Goal: Task Accomplishment & Management: Use online tool/utility

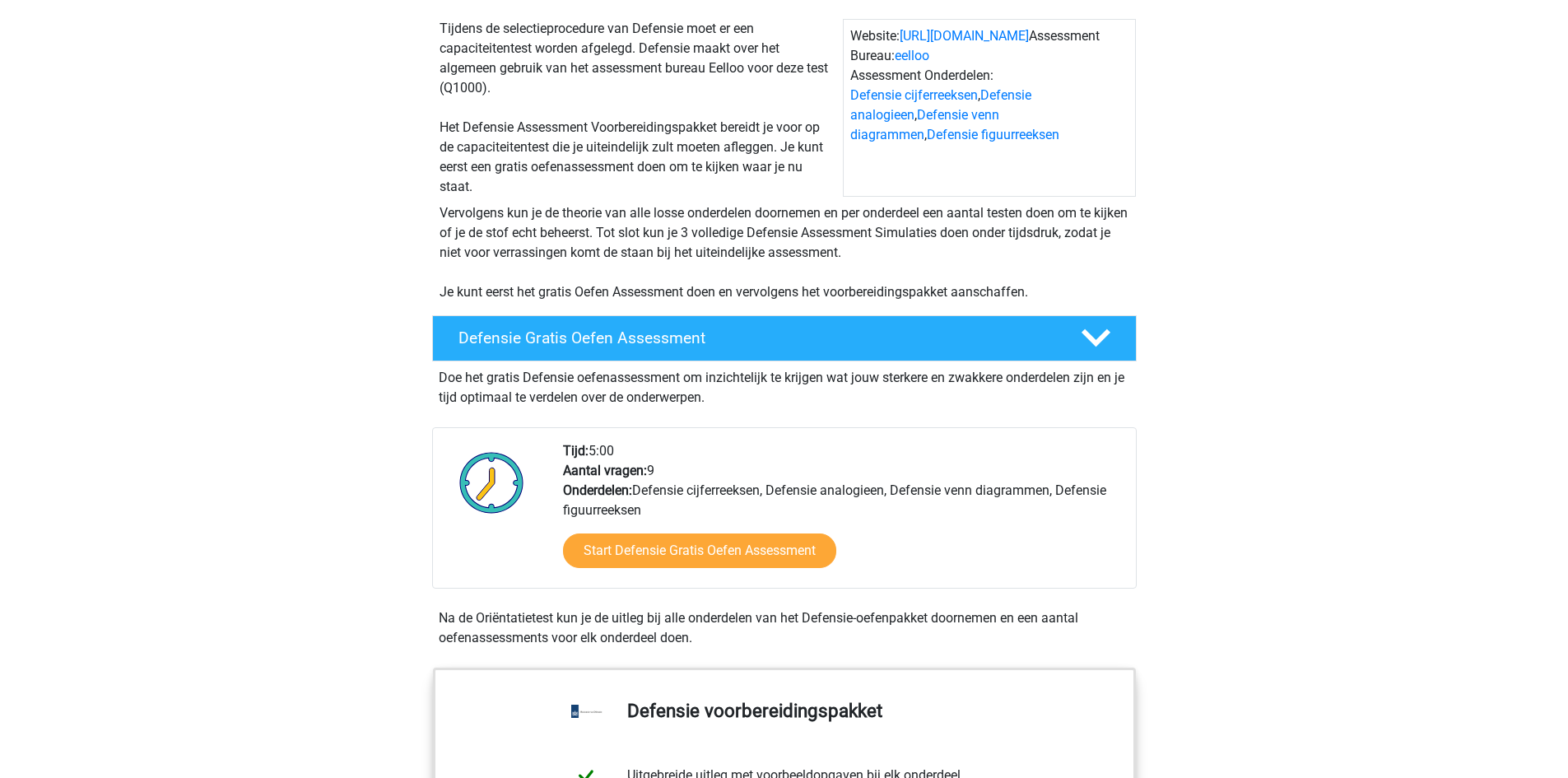
scroll to position [165, 0]
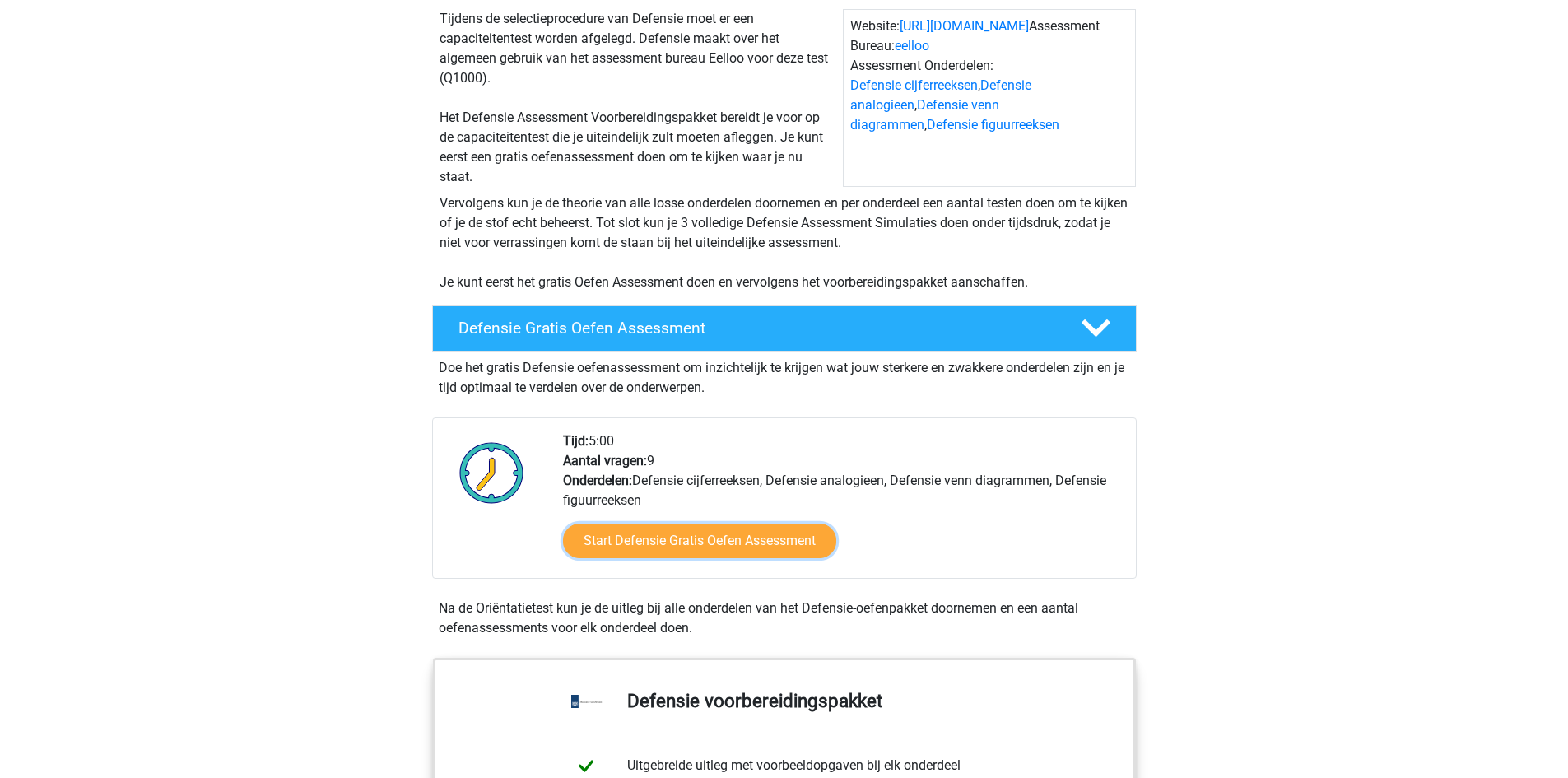
click at [734, 542] on link "Start Defensie Gratis Oefen Assessment" at bounding box center [699, 540] width 273 height 35
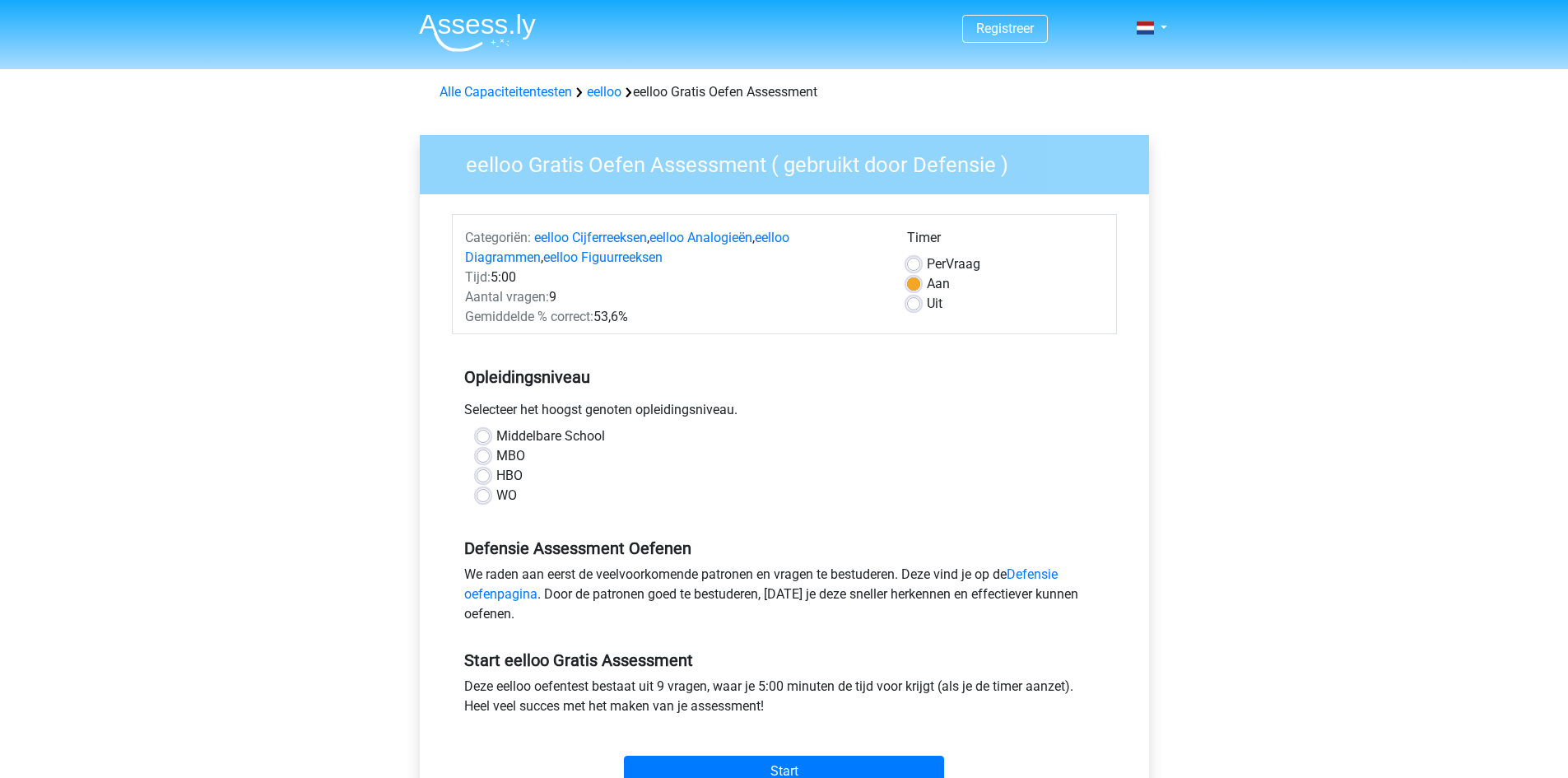
click at [496, 471] on label "HBO" at bounding box center [509, 476] width 27 height 20
click at [484, 471] on input "HBO" at bounding box center [482, 474] width 13 height 17
radio input "true"
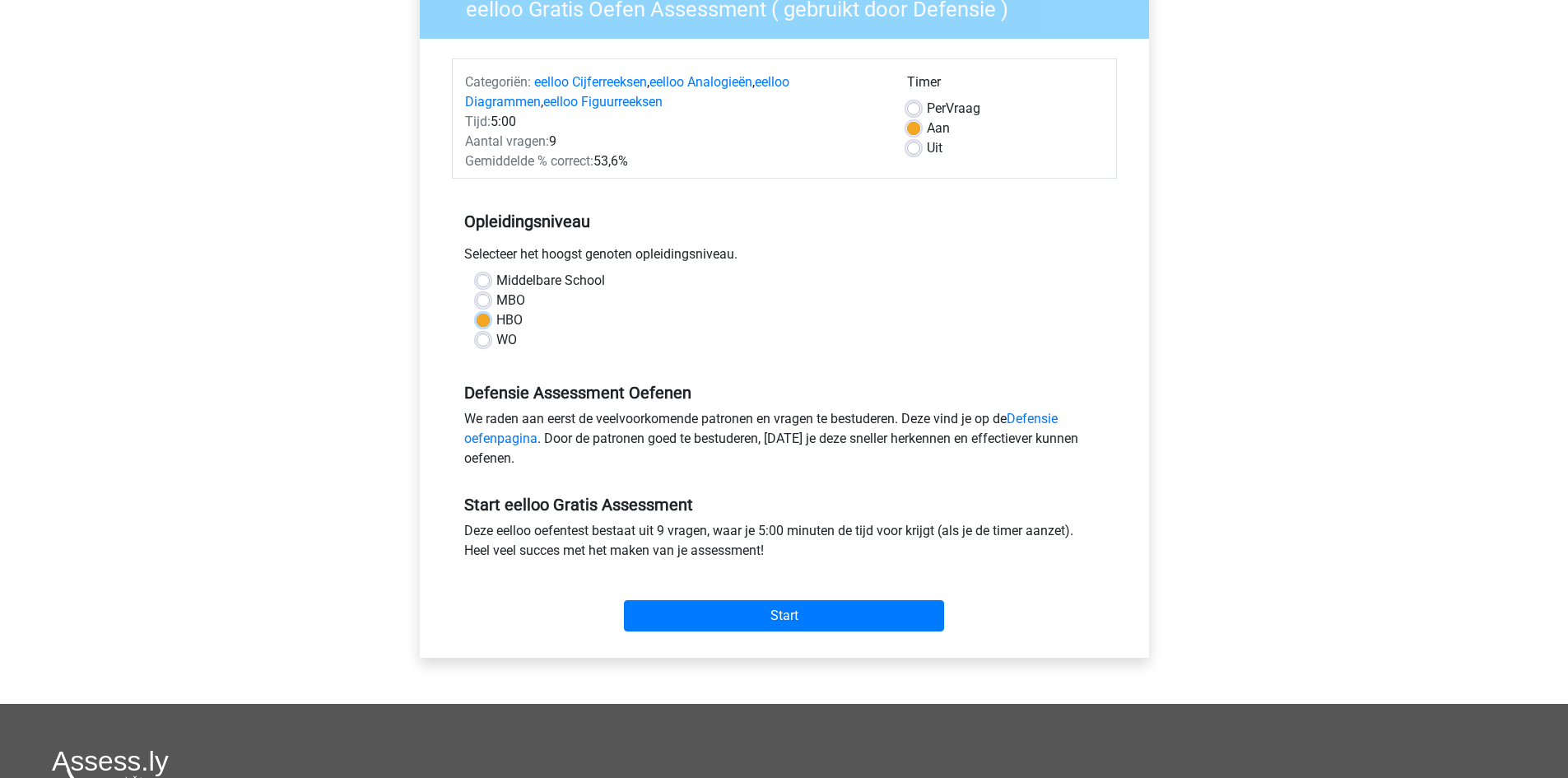
scroll to position [165, 0]
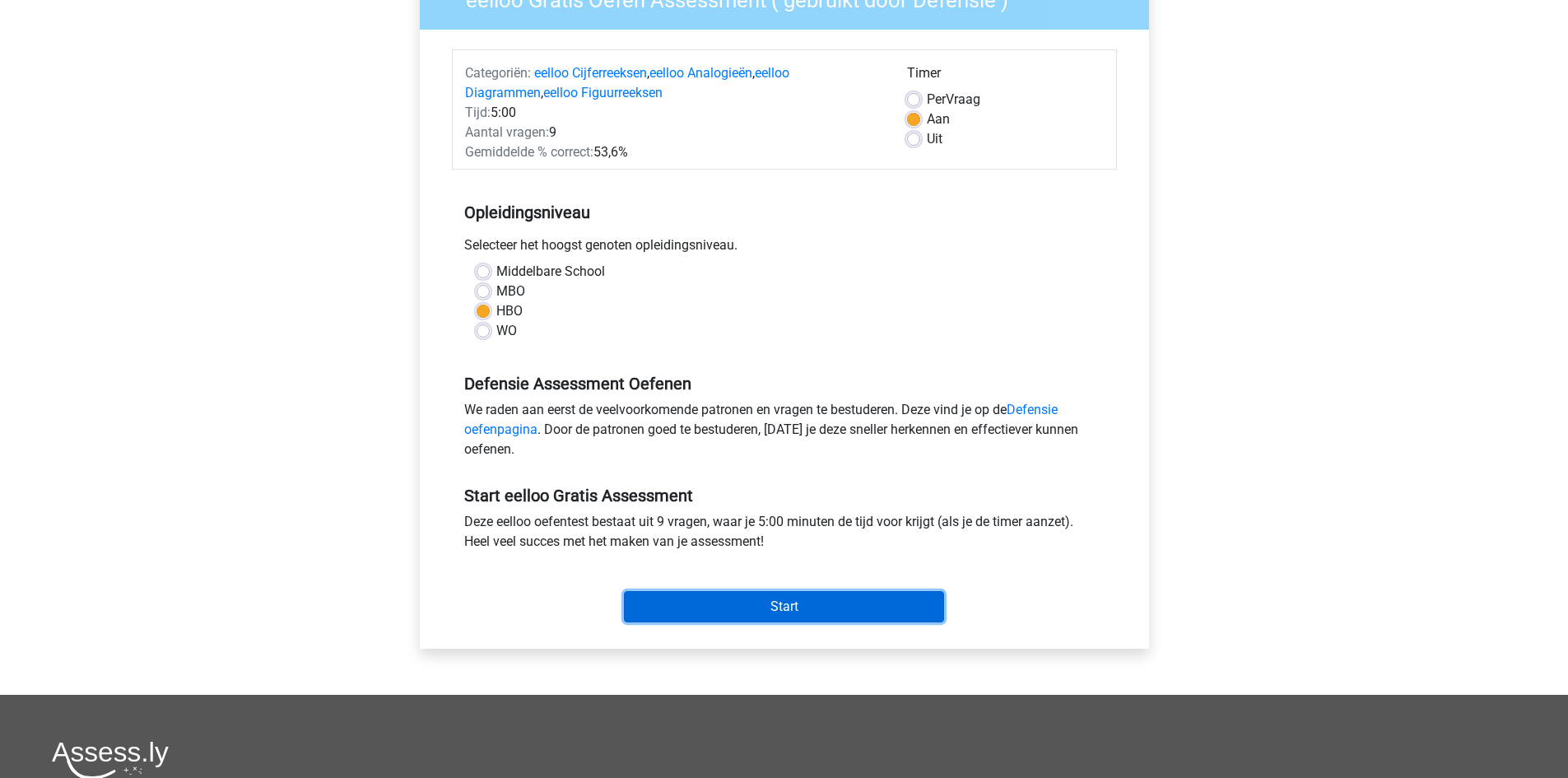
click at [794, 608] on input "Start" at bounding box center [784, 606] width 321 height 32
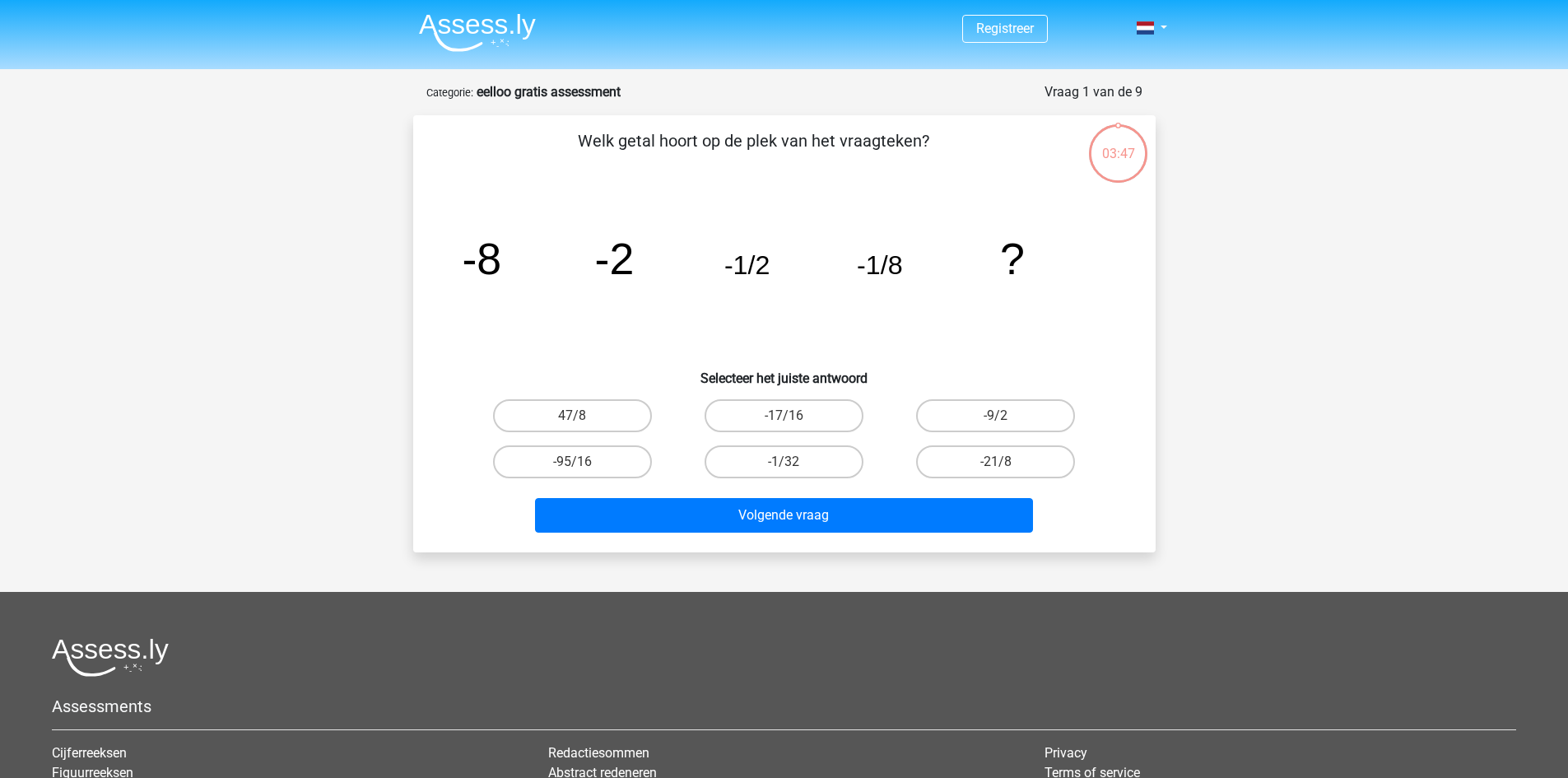
click at [830, 458] on label "-1/32" at bounding box center [784, 461] width 159 height 33
click at [795, 461] on input "-1/32" at bounding box center [789, 466] width 11 height 11
radio input "true"
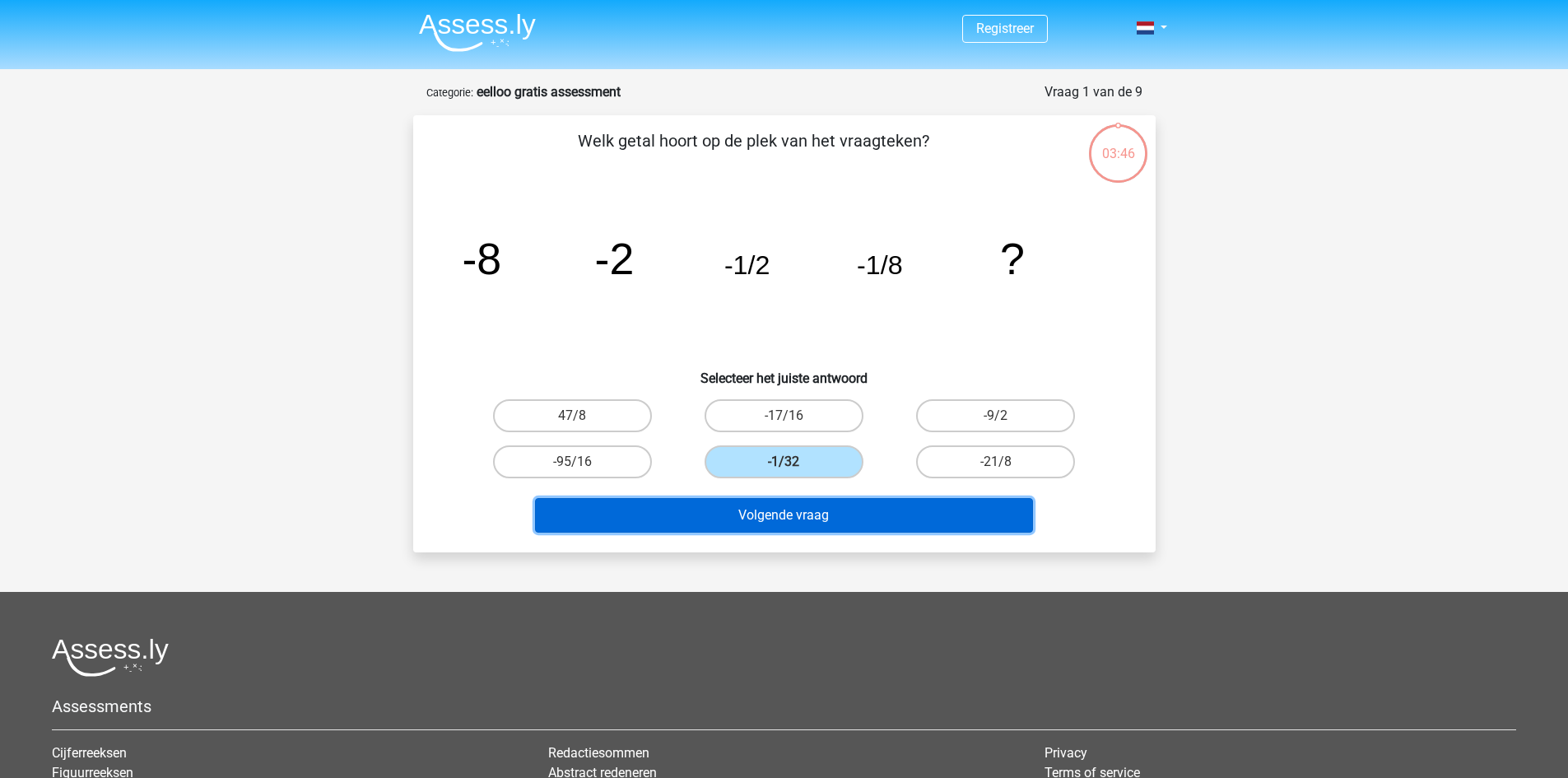
click at [883, 518] on button "Volgende vraag" at bounding box center [784, 515] width 498 height 35
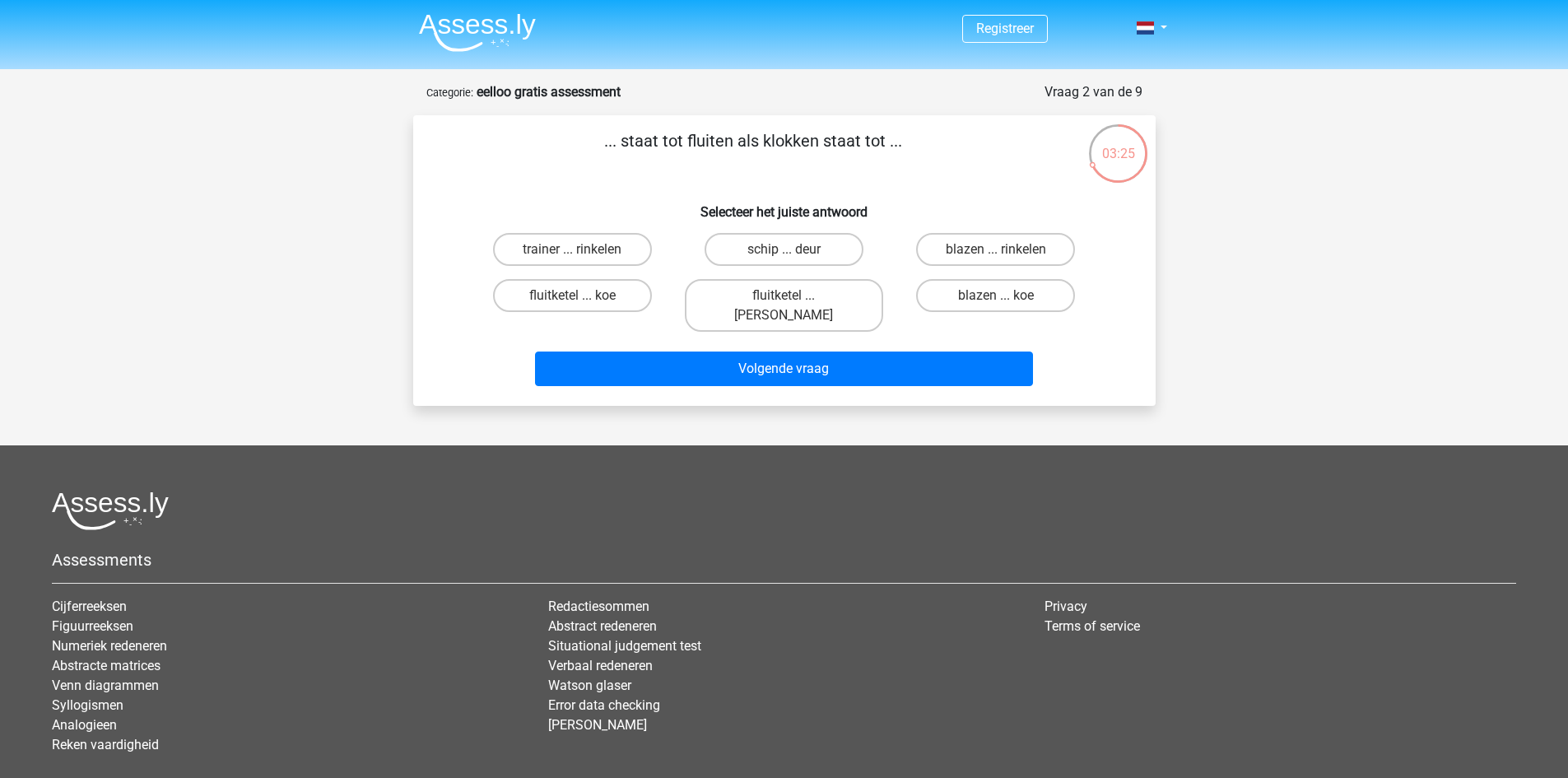
click at [790, 294] on label "fluitketel ... luiden" at bounding box center [784, 305] width 198 height 52
click at [790, 296] on input "fluitketel ... luiden" at bounding box center [789, 301] width 11 height 11
radio input "true"
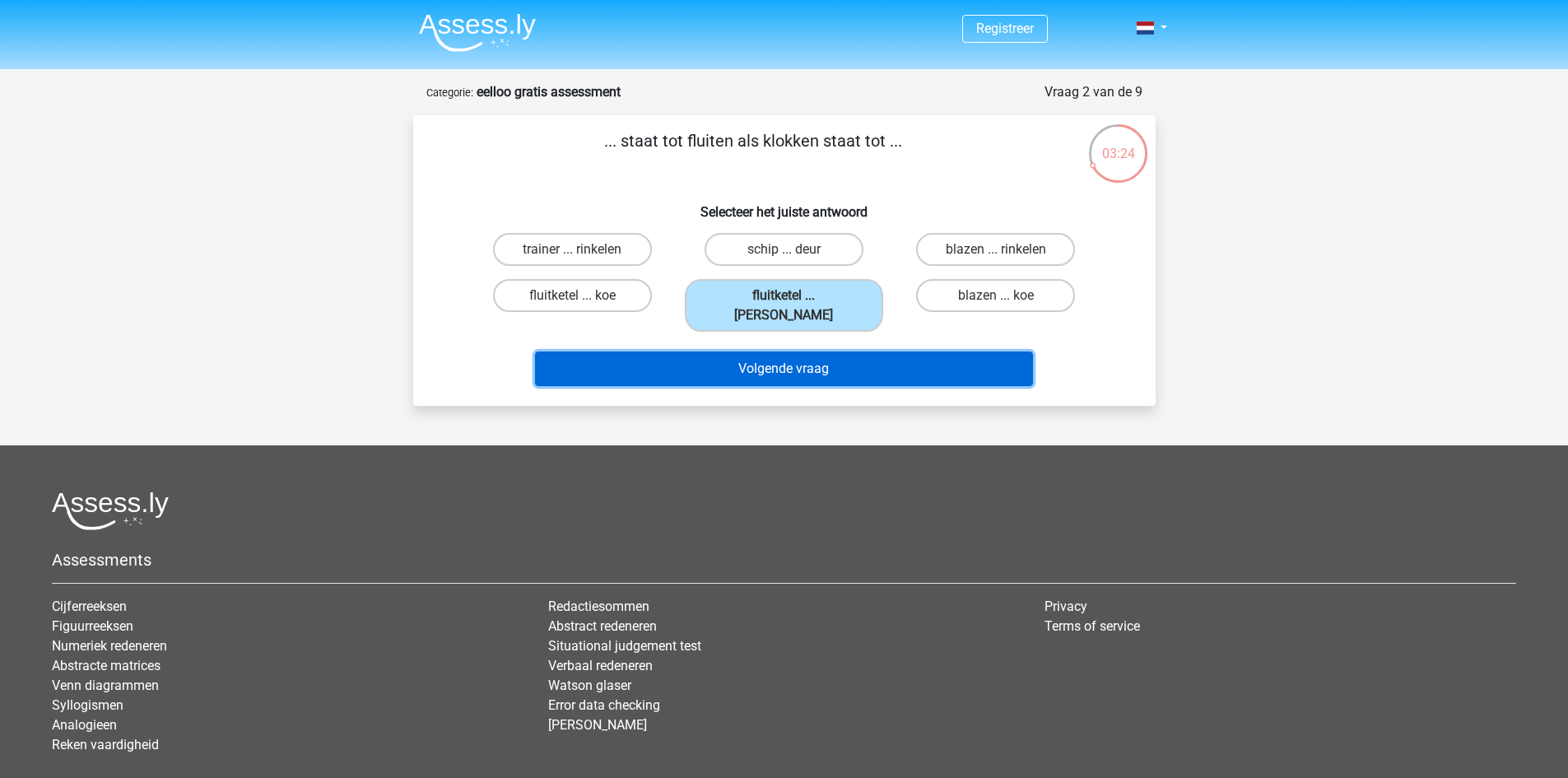
click at [839, 352] on button "Volgende vraag" at bounding box center [784, 369] width 498 height 35
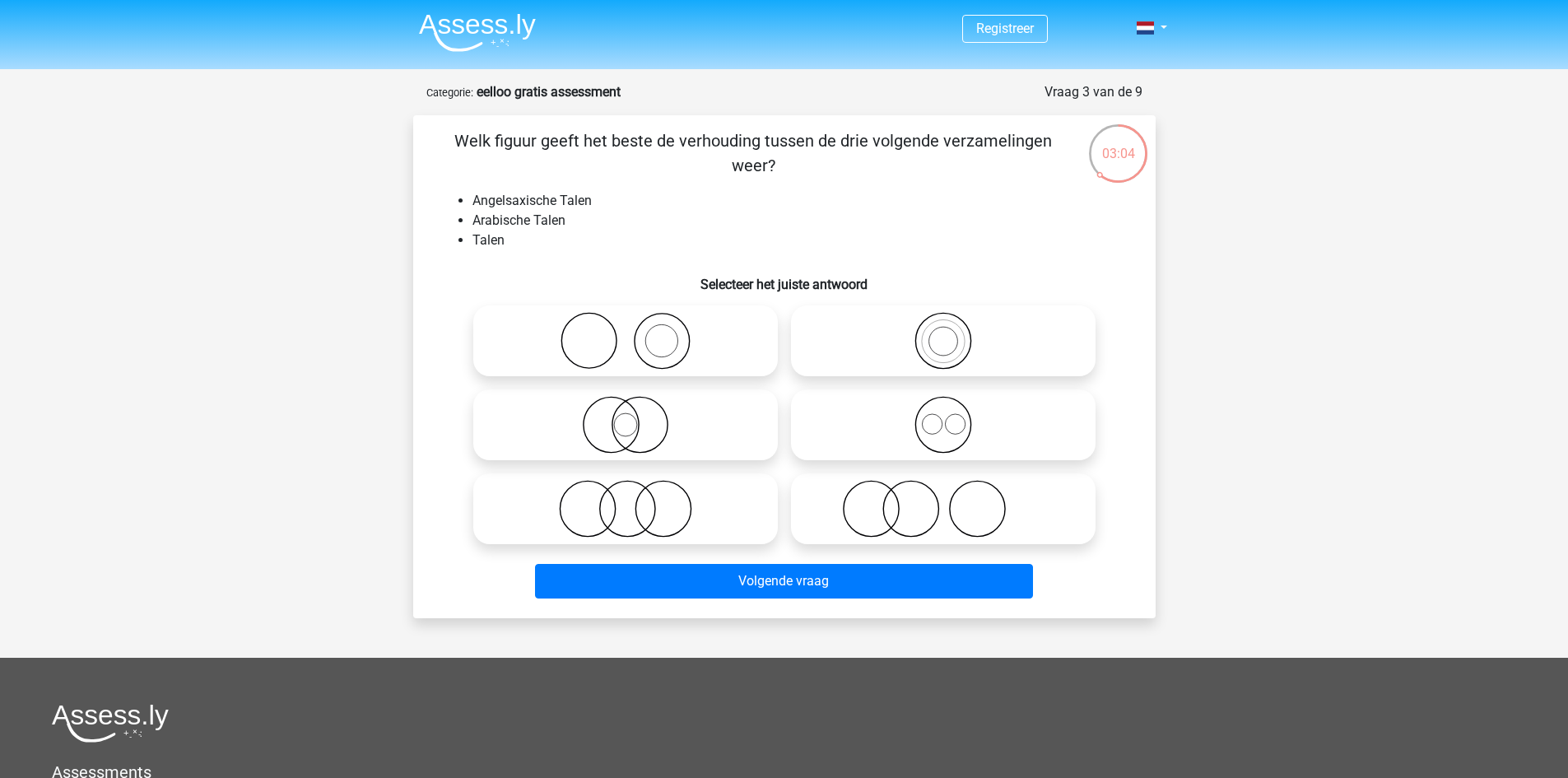
click at [681, 434] on icon at bounding box center [626, 425] width 292 height 57
click at [636, 416] on input "radio" at bounding box center [631, 411] width 11 height 11
radio input "true"
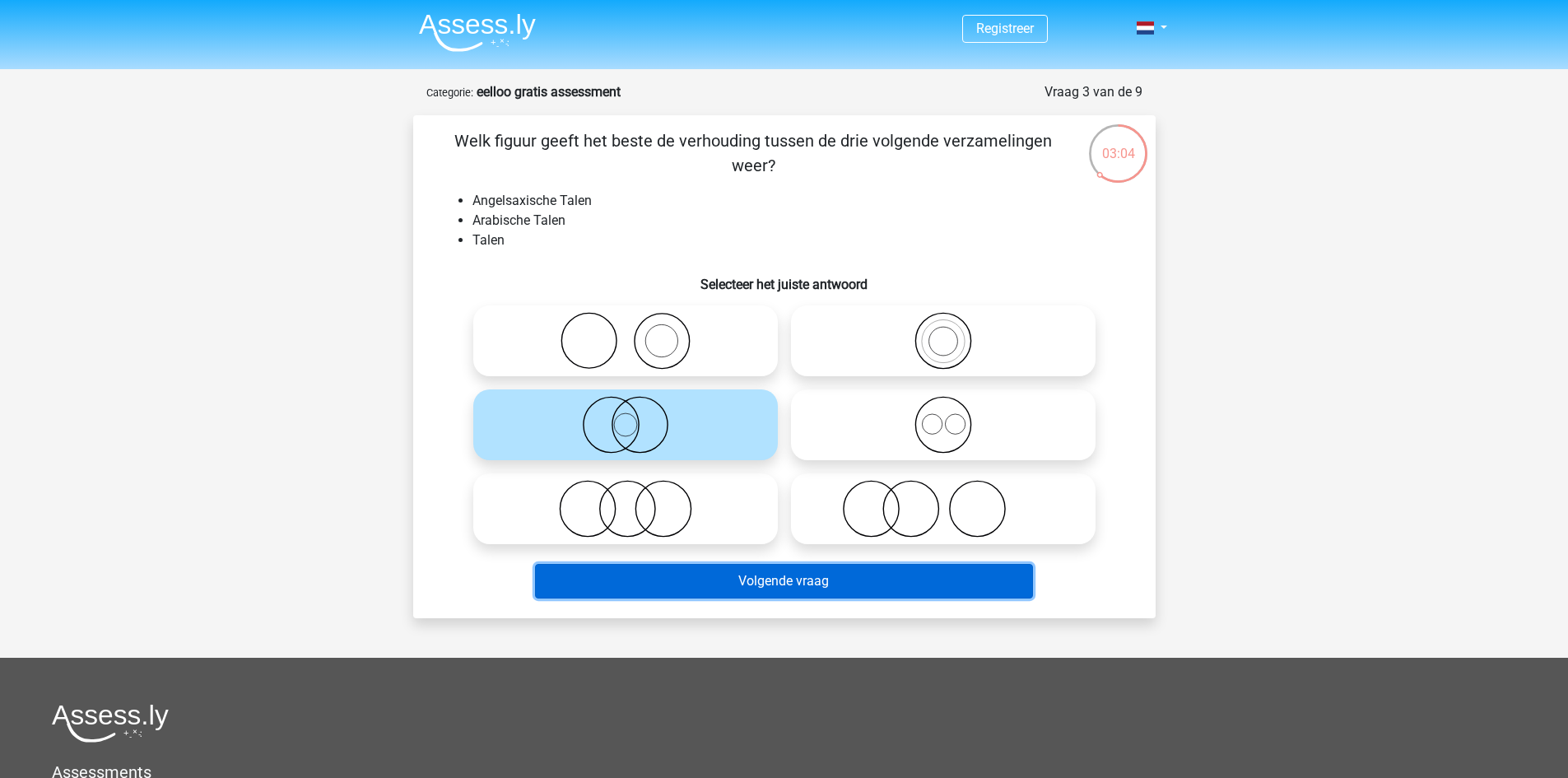
click at [832, 581] on button "Volgende vraag" at bounding box center [784, 581] width 498 height 35
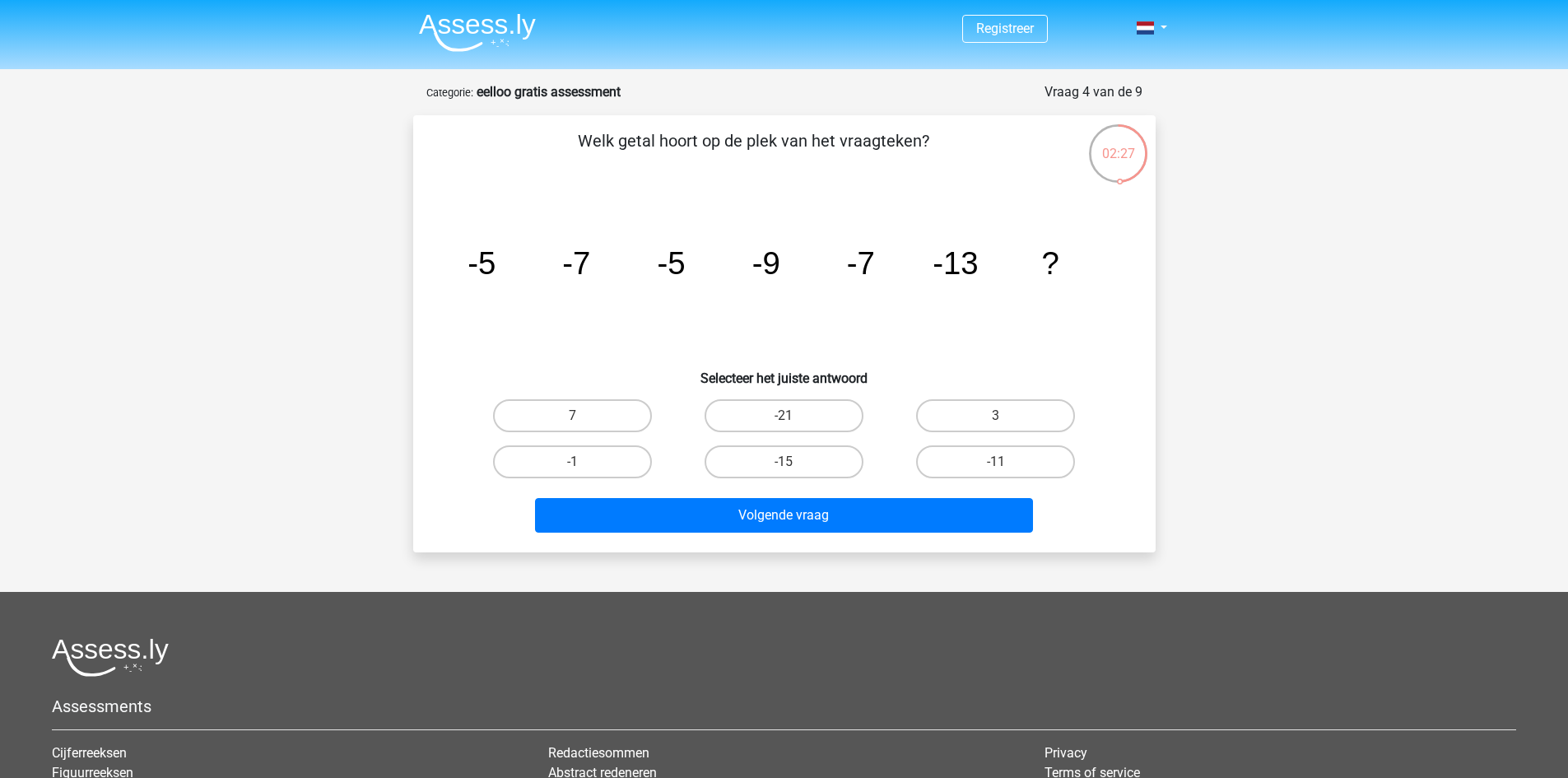
click at [1000, 472] on label "-11" at bounding box center [995, 461] width 159 height 33
click at [1000, 472] on input "-11" at bounding box center [1001, 466] width 11 height 11
radio input "true"
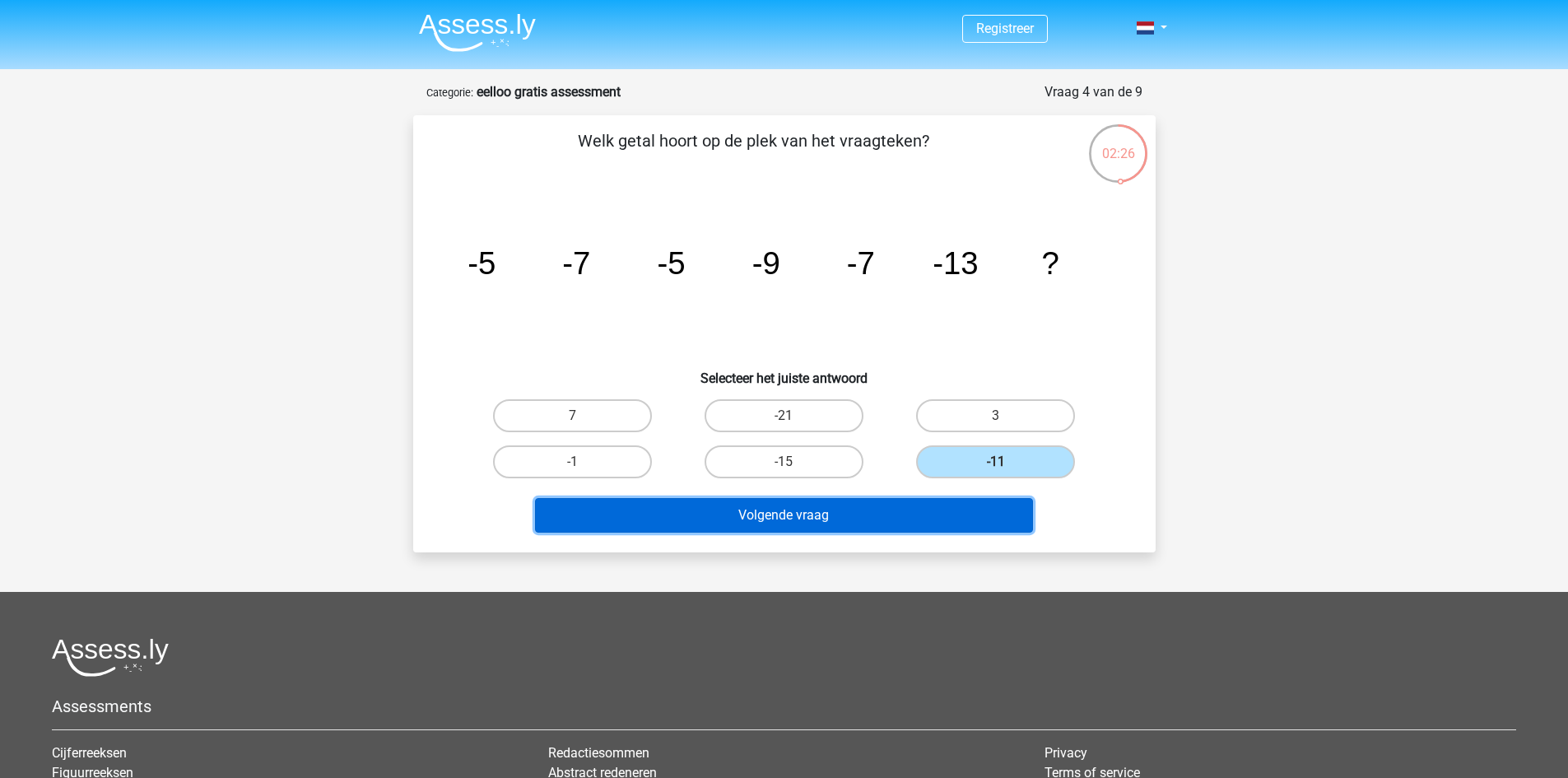
click at [986, 515] on button "Volgende vraag" at bounding box center [784, 515] width 498 height 35
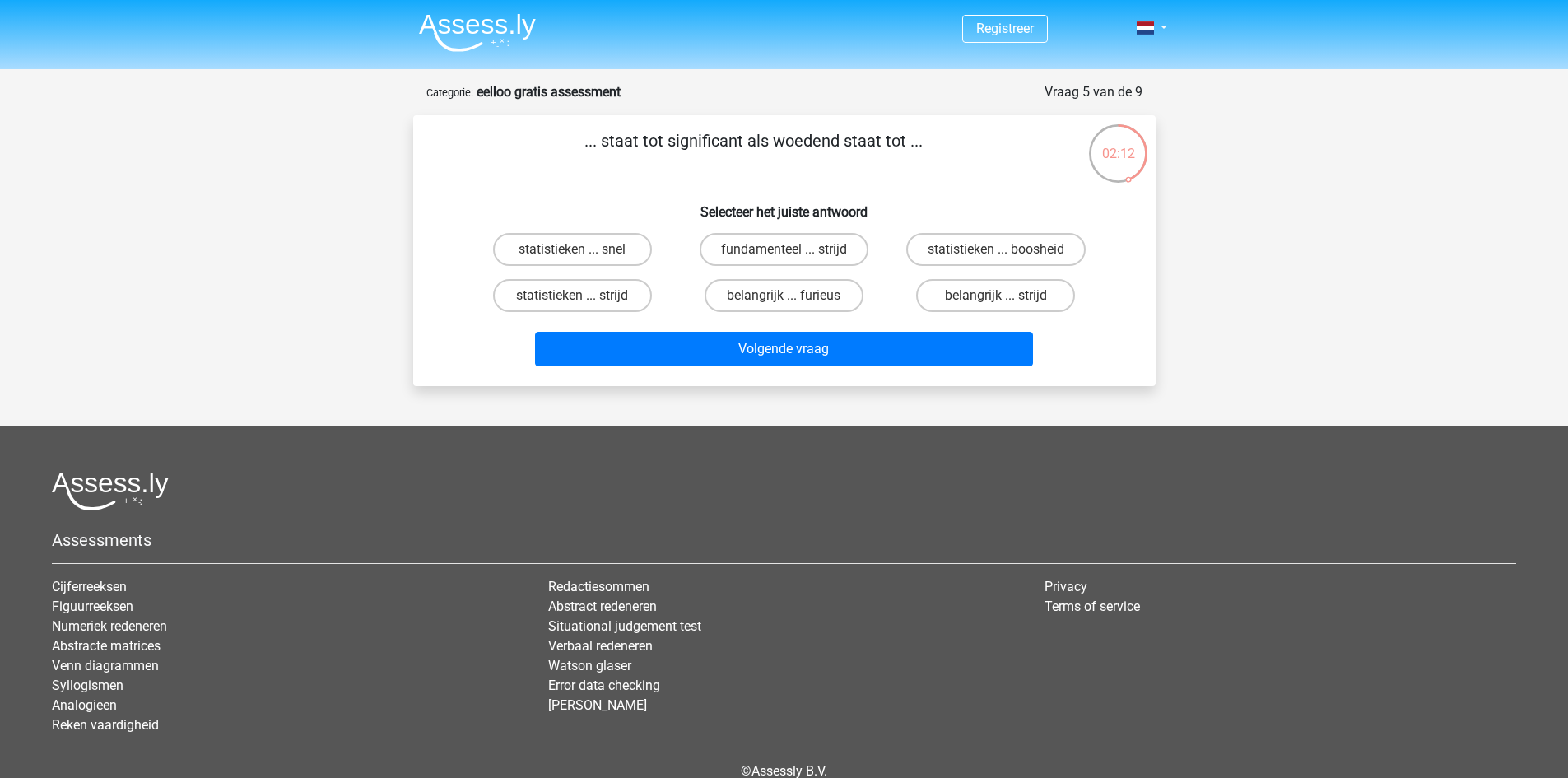
click at [1013, 247] on label "statistieken ... boosheid" at bounding box center [996, 248] width 179 height 33
click at [1007, 249] on input "statistieken ... boosheid" at bounding box center [1001, 254] width 11 height 11
radio input "true"
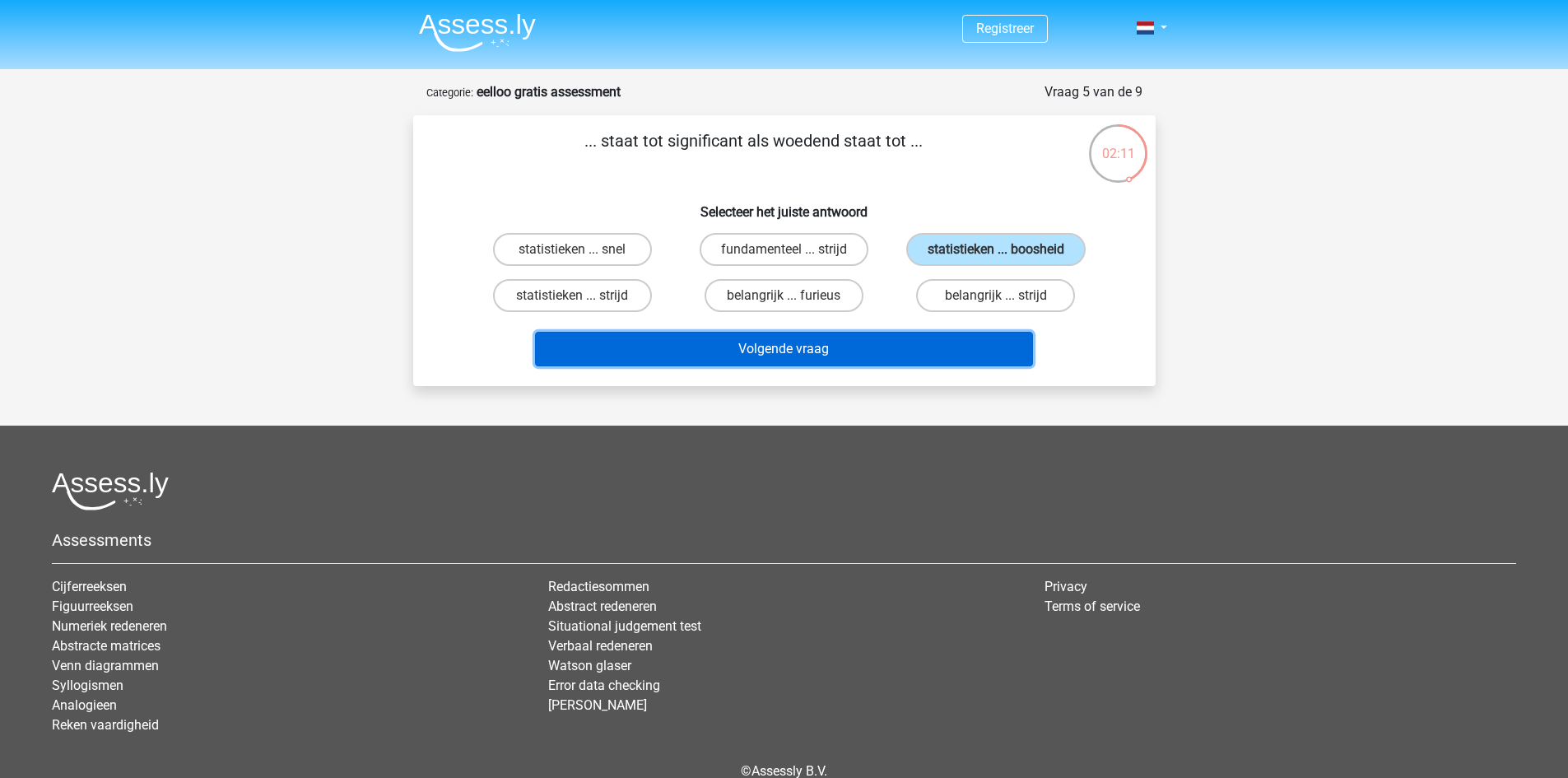
click at [939, 350] on button "Volgende vraag" at bounding box center [784, 348] width 498 height 35
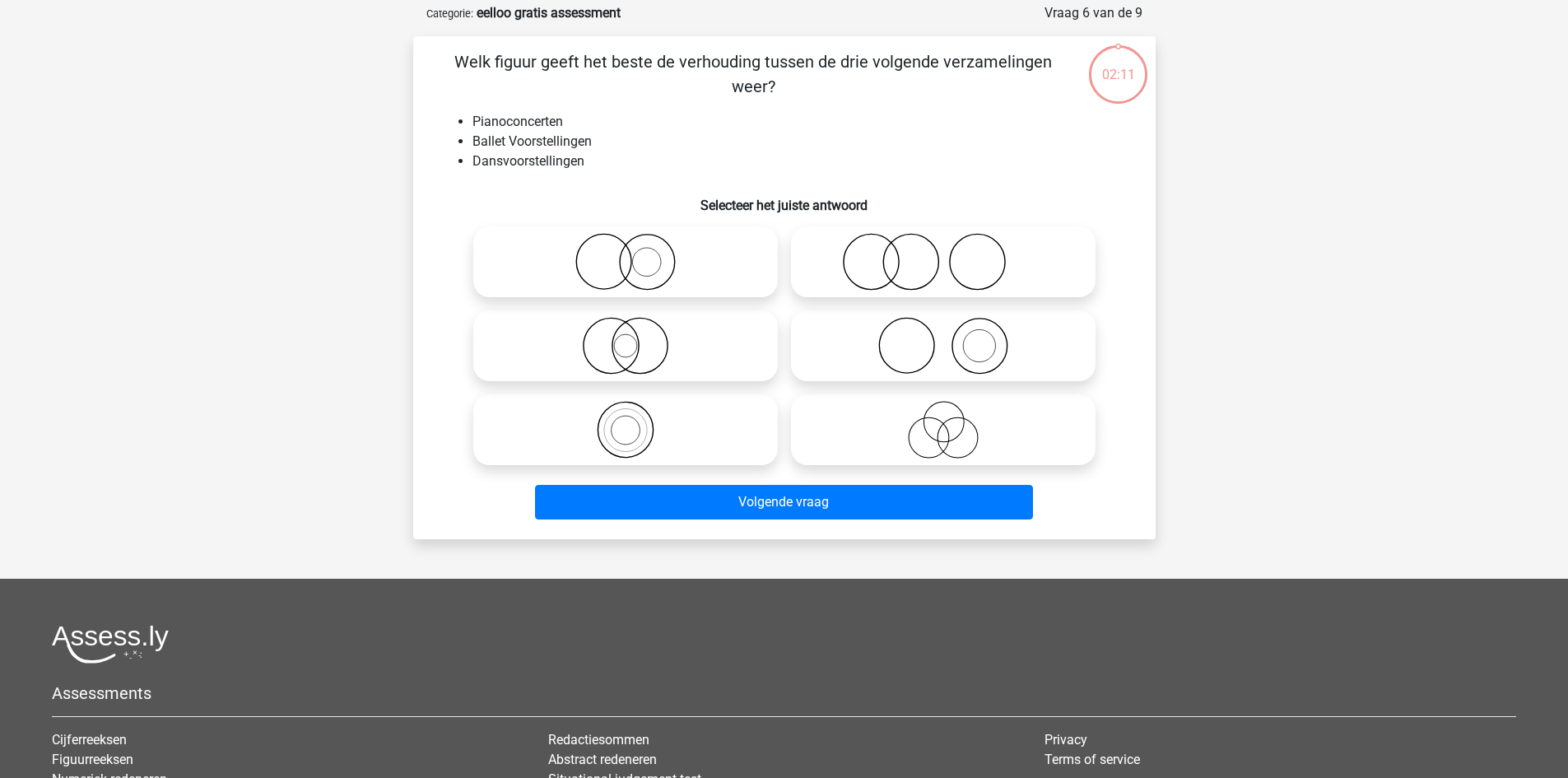
scroll to position [82, 0]
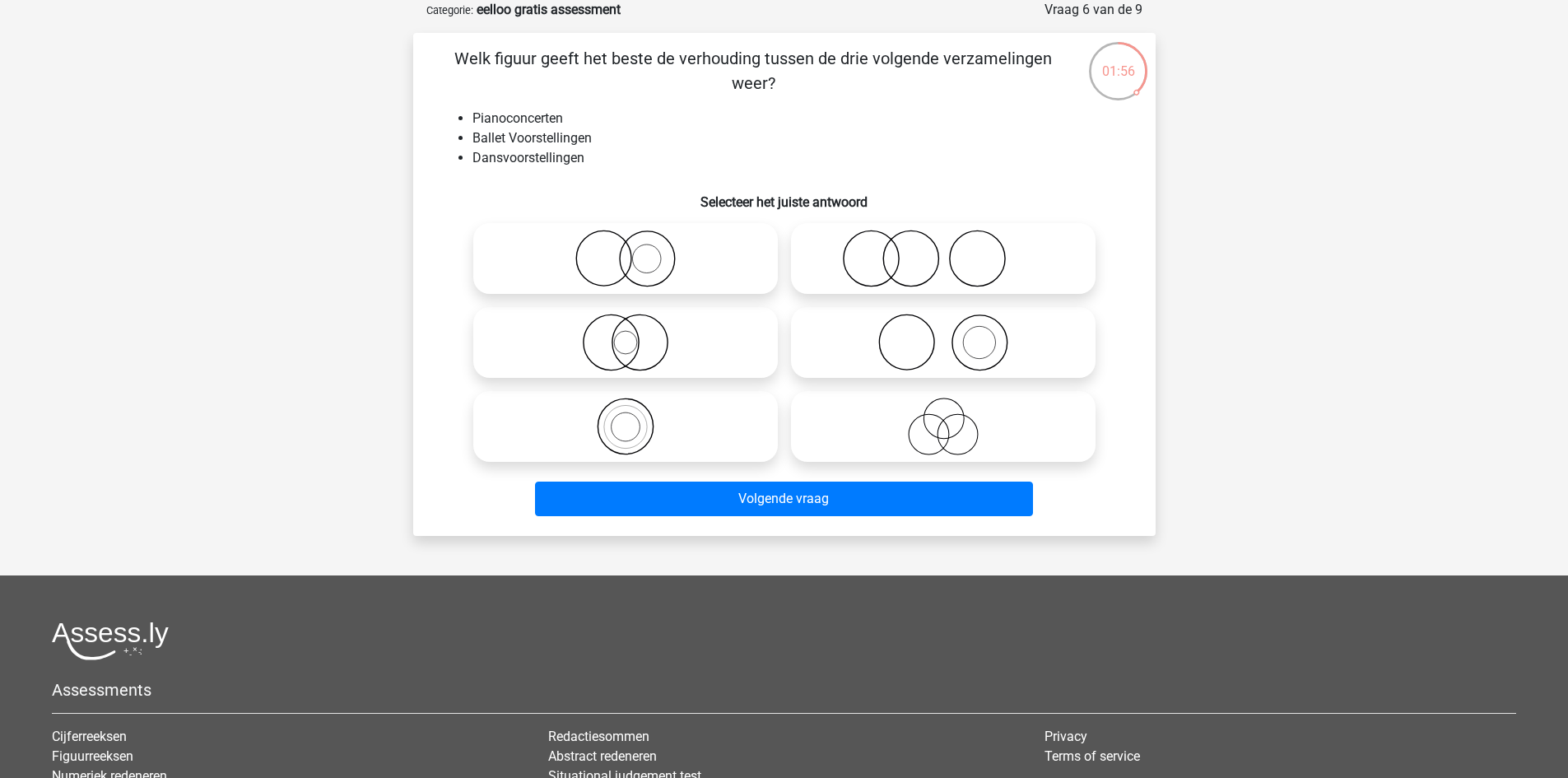
click at [964, 426] on icon at bounding box center [944, 426] width 292 height 57
click at [955, 418] on input "radio" at bounding box center [949, 412] width 11 height 11
radio input "true"
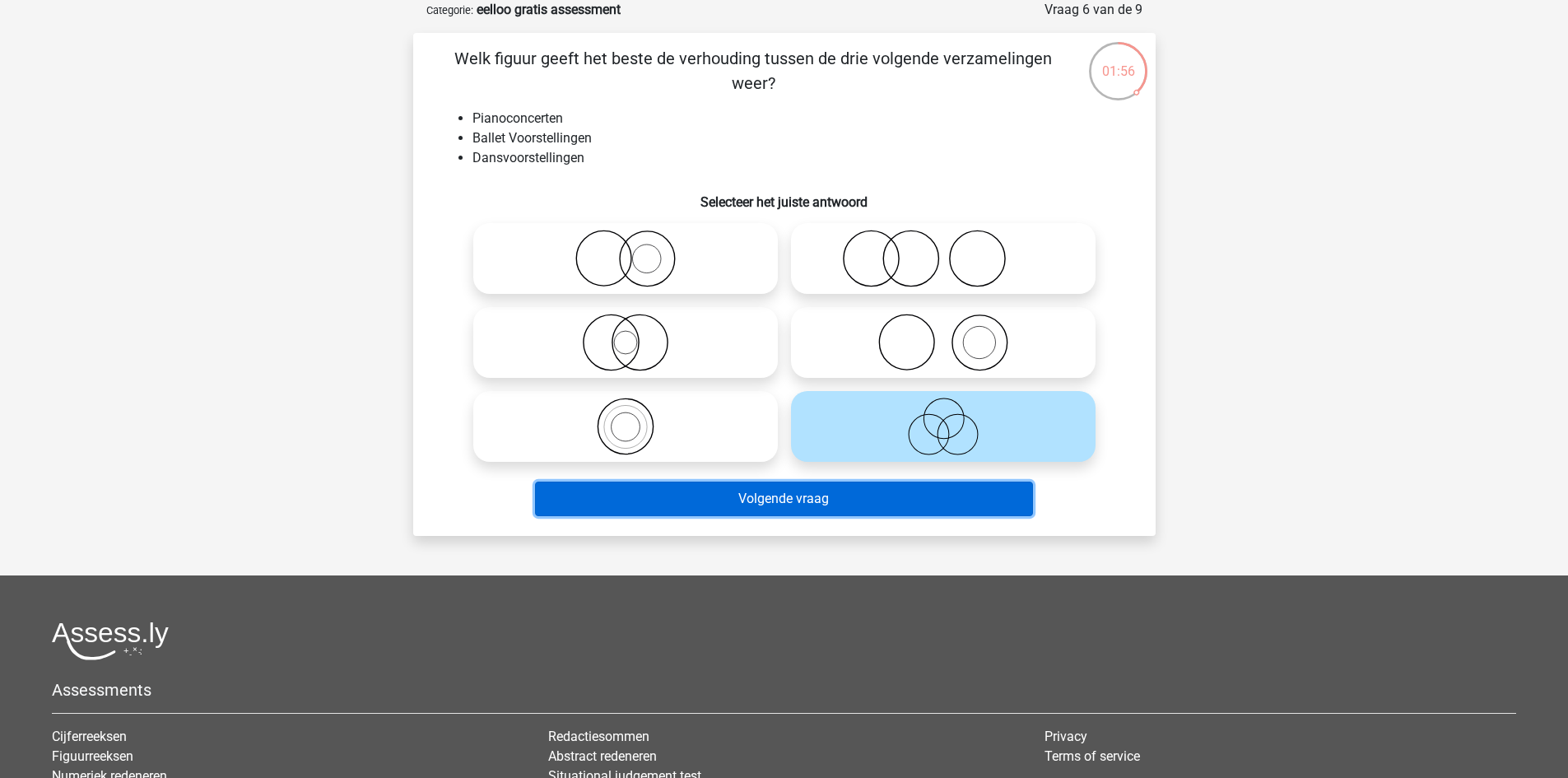
click at [949, 491] on button "Volgende vraag" at bounding box center [784, 498] width 498 height 35
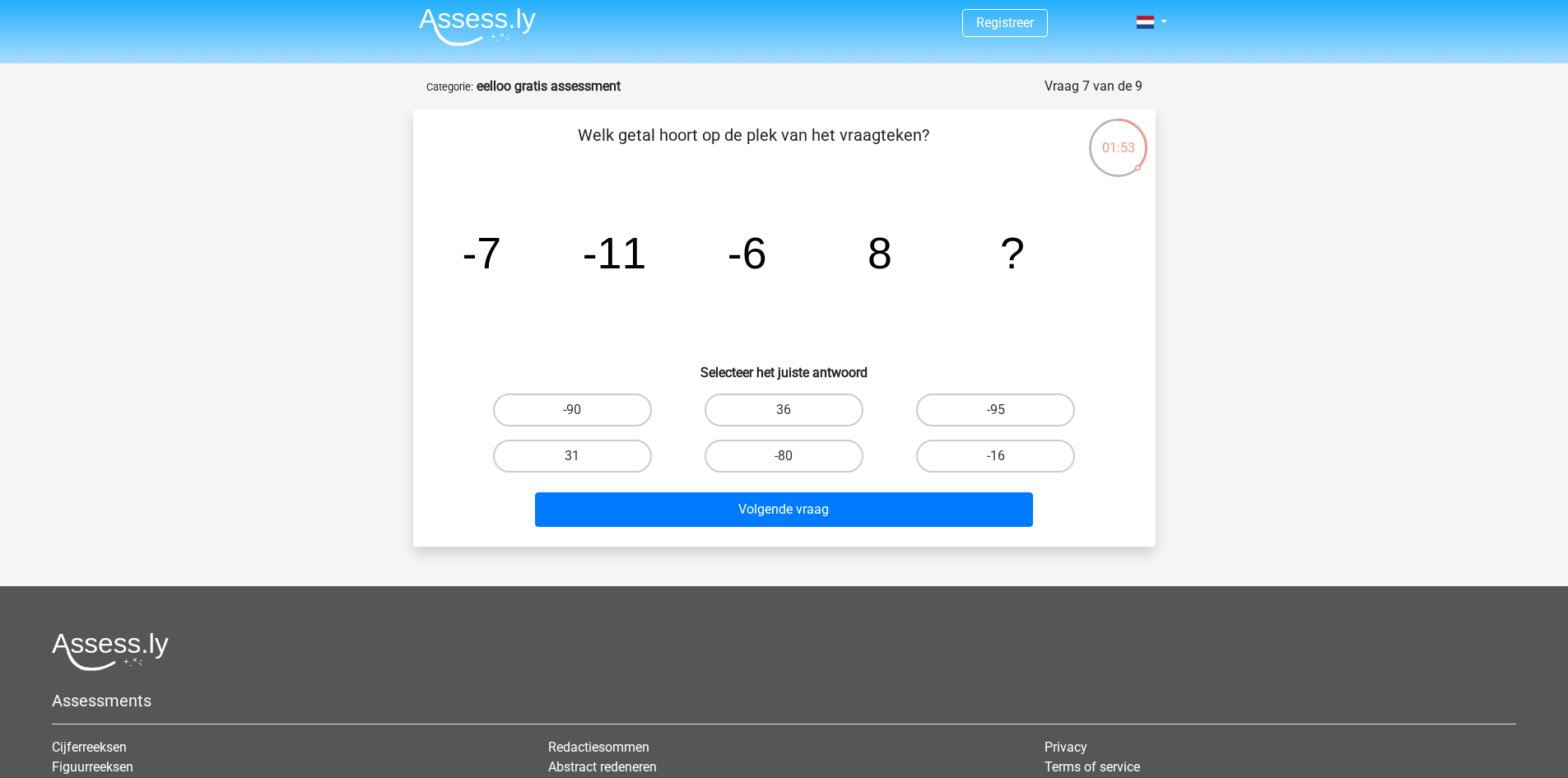
scroll to position [0, 0]
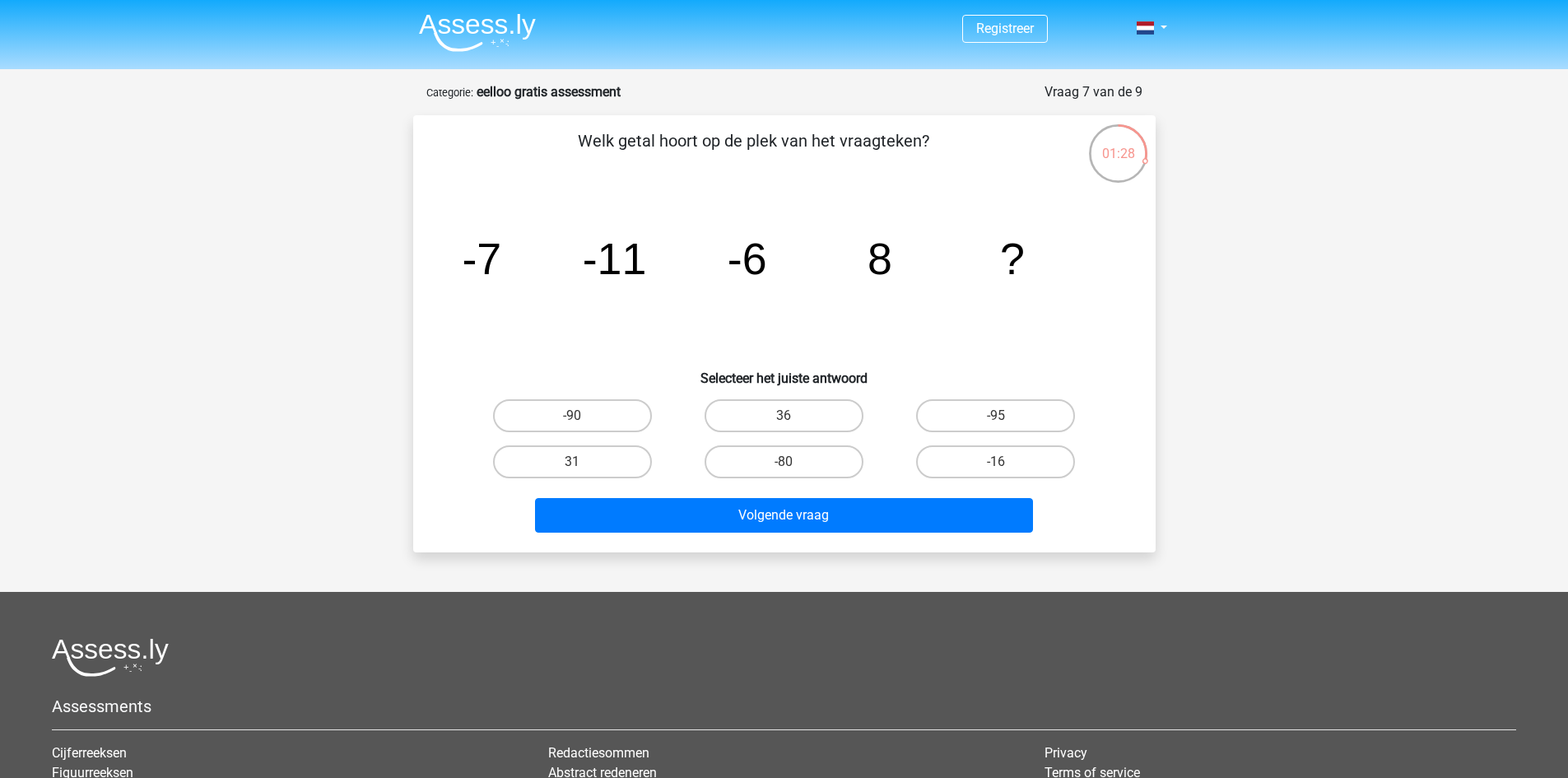
click at [593, 455] on label "31" at bounding box center [572, 461] width 159 height 33
click at [583, 461] on input "31" at bounding box center [577, 466] width 11 height 11
radio input "true"
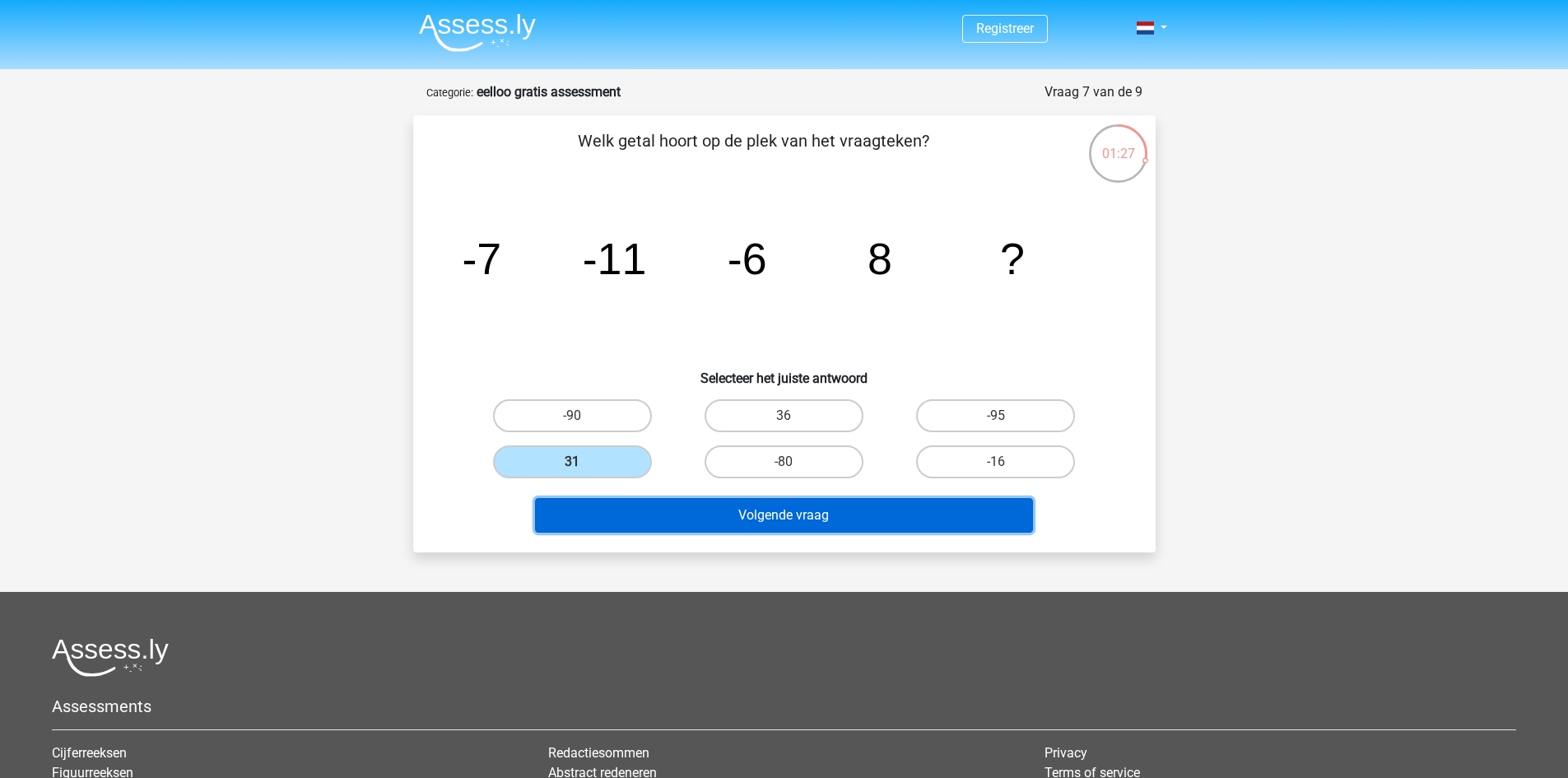
click at [746, 506] on button "Volgende vraag" at bounding box center [784, 515] width 498 height 35
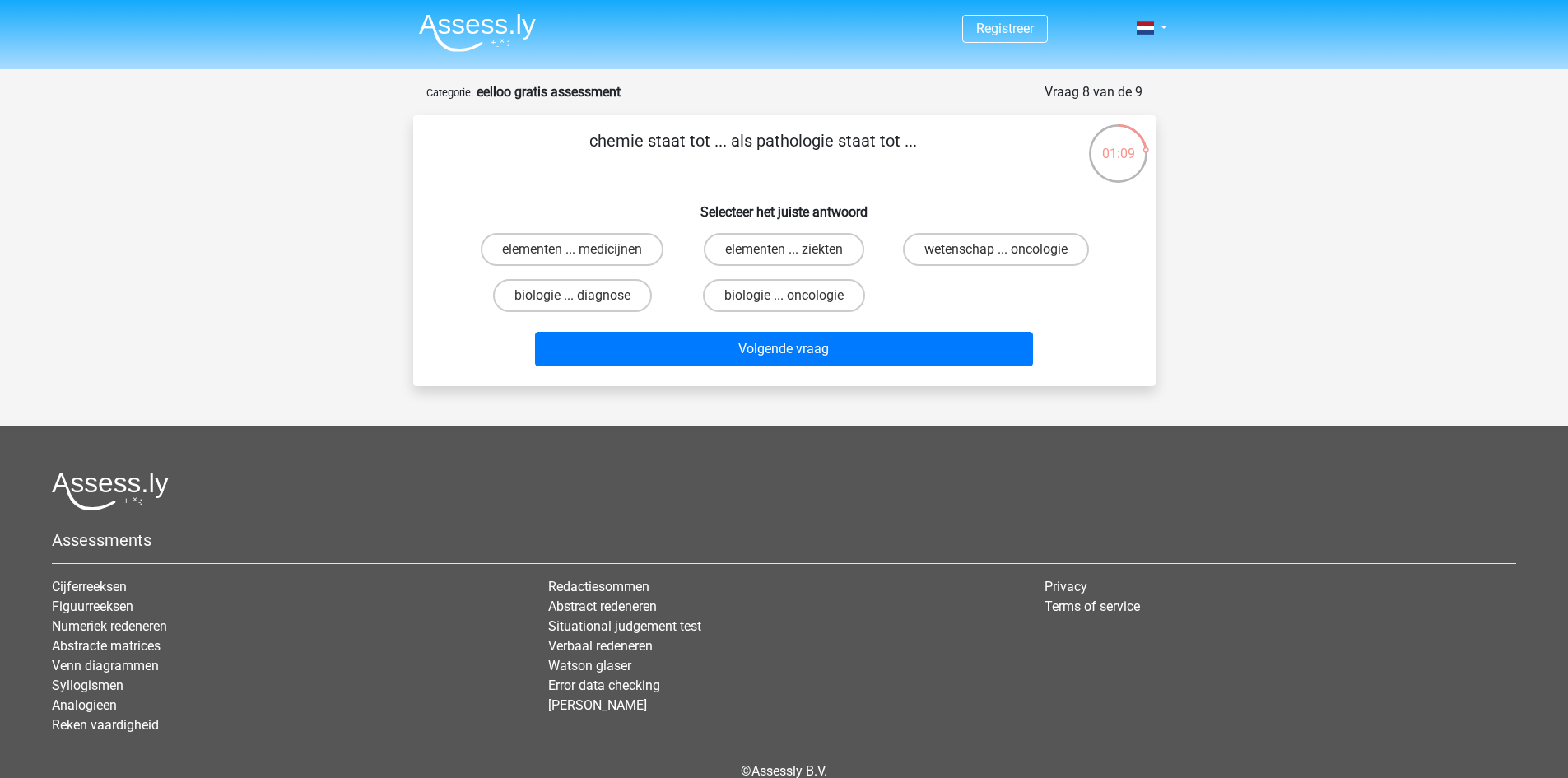
click at [769, 251] on label "elementen ... ziekten" at bounding box center [784, 248] width 161 height 33
click at [784, 251] on input "elementen ... ziekten" at bounding box center [789, 254] width 11 height 11
radio input "true"
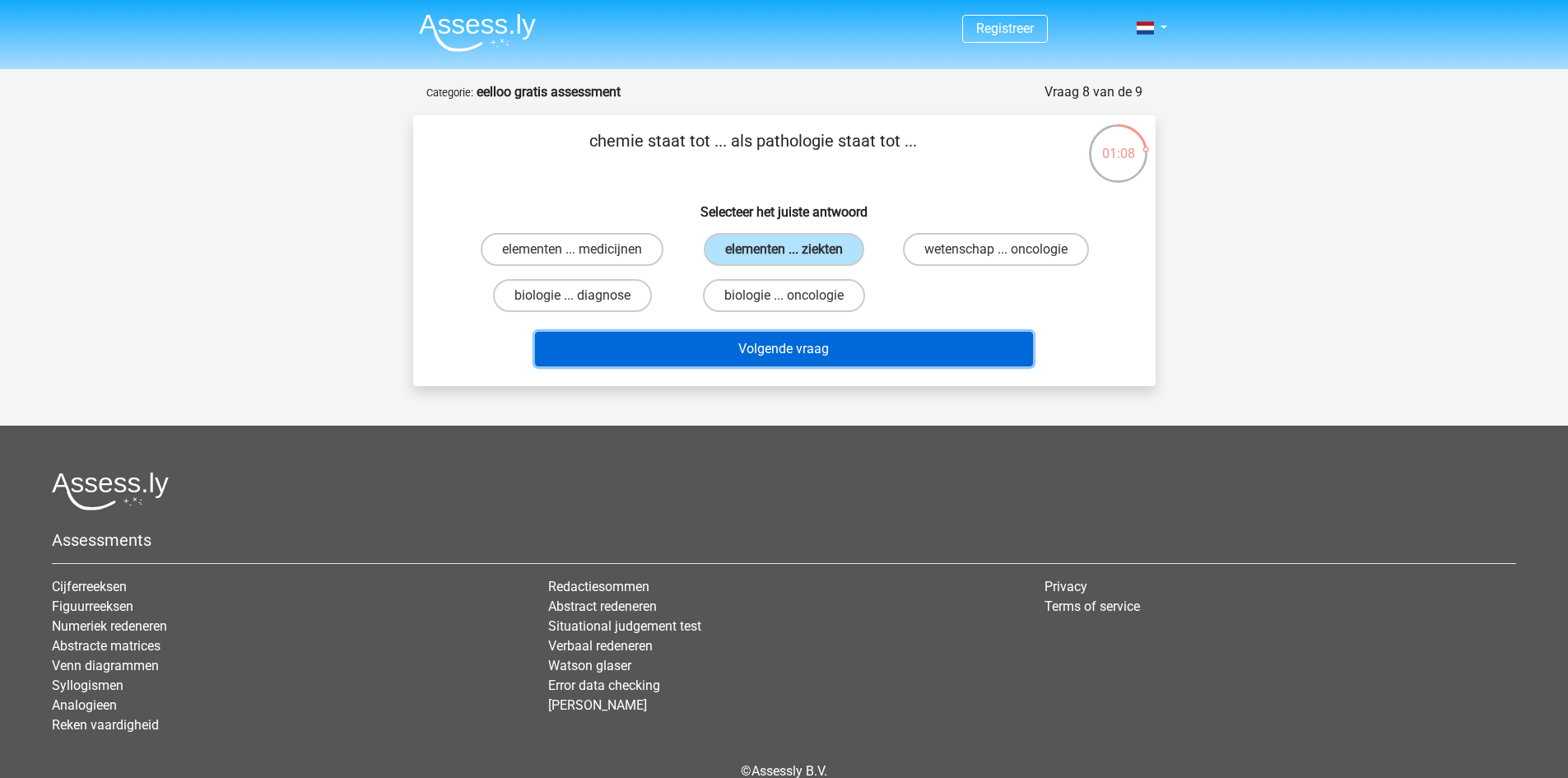
click at [843, 342] on button "Volgende vraag" at bounding box center [784, 348] width 498 height 35
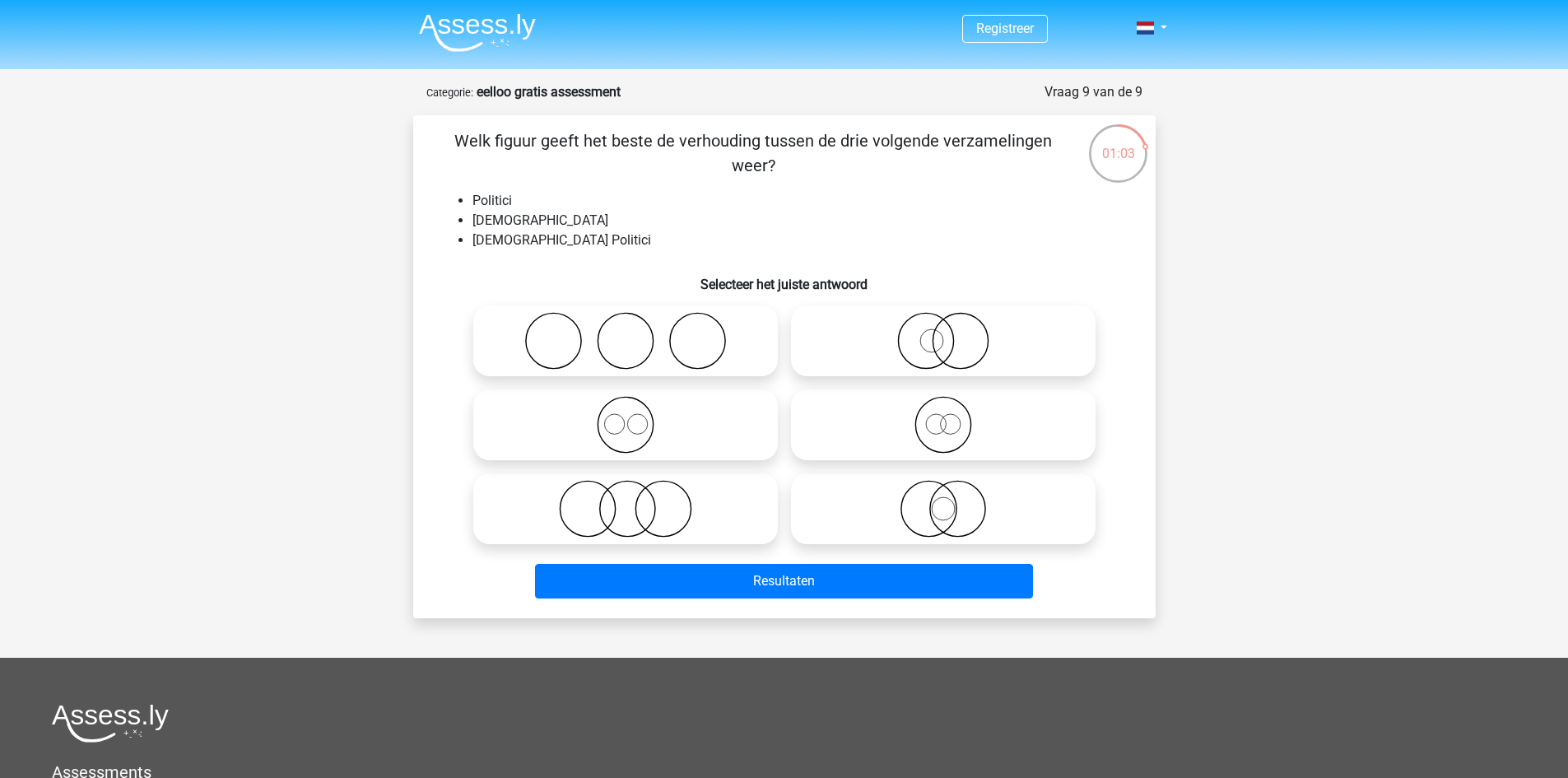
click at [661, 337] on icon at bounding box center [626, 340] width 292 height 57
click at [636, 332] on input "radio" at bounding box center [631, 326] width 11 height 11
radio input "true"
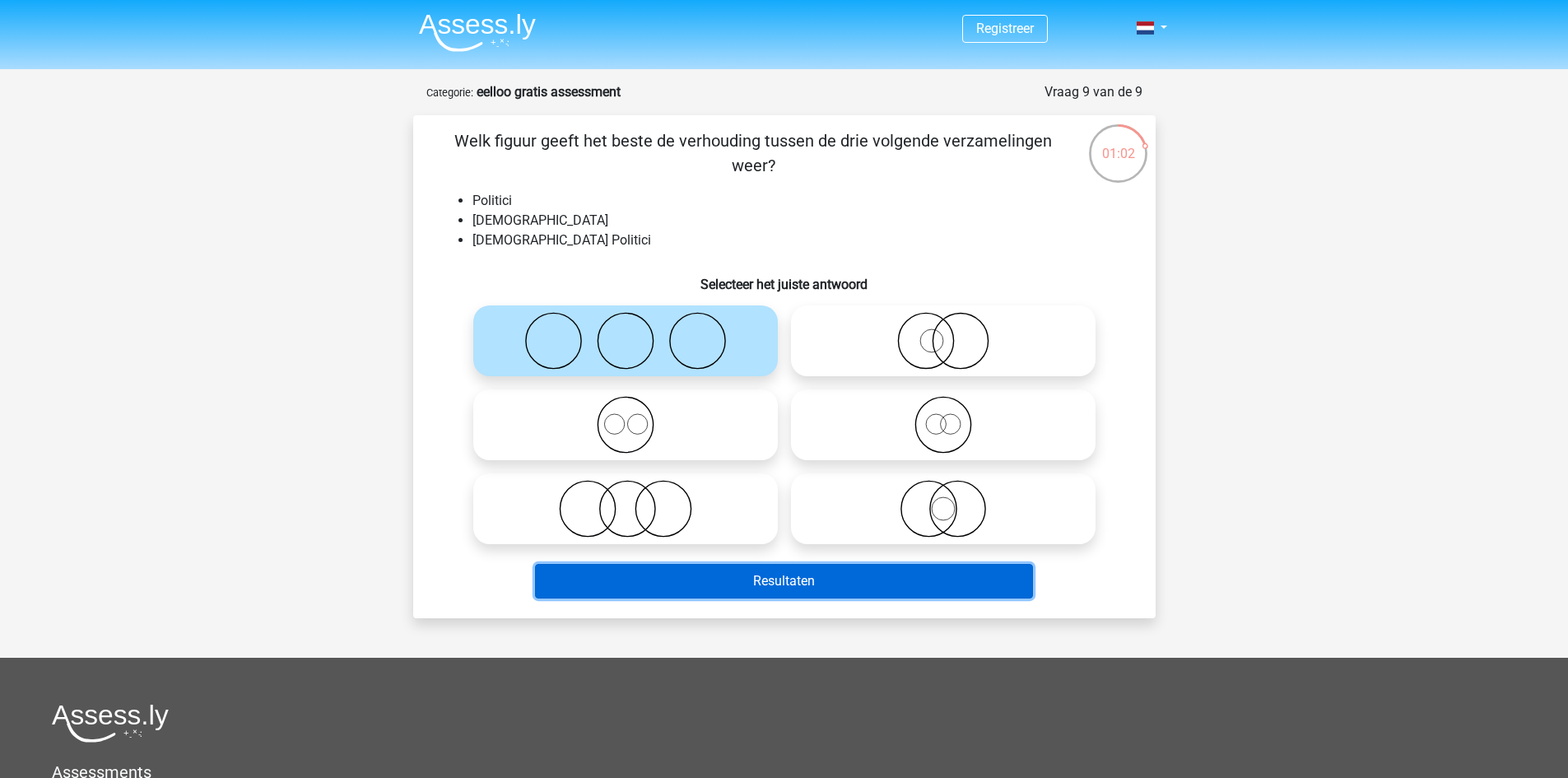
click at [812, 576] on button "Resultaten" at bounding box center [784, 581] width 498 height 35
